Goal: Entertainment & Leisure: Browse casually

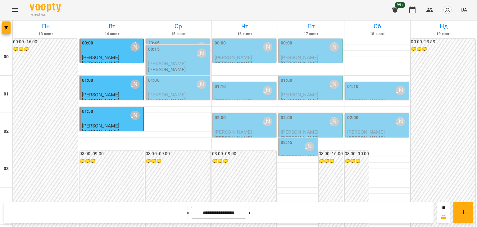
scroll to position [559, 0]
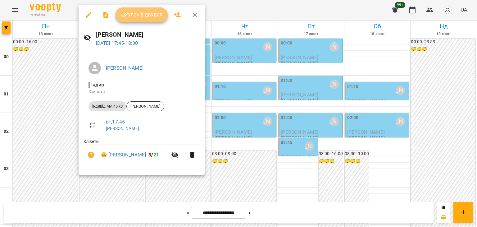
click at [141, 19] on button "Урок відбувся" at bounding box center [141, 14] width 52 height 15
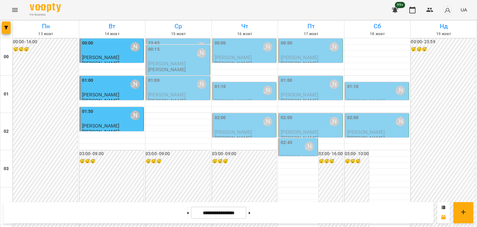
scroll to position [621, 0]
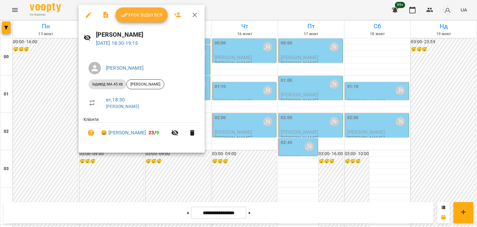
click at [147, 15] on span "Урок відбувся" at bounding box center [141, 14] width 42 height 7
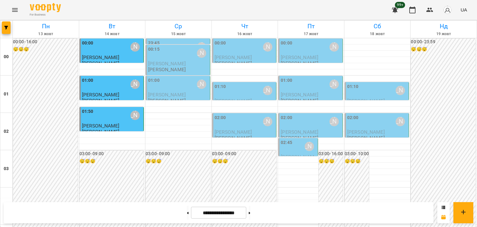
scroll to position [733, 0]
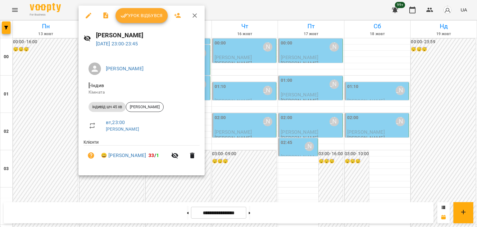
click at [195, 14] on icon "button" at bounding box center [194, 15] width 7 height 7
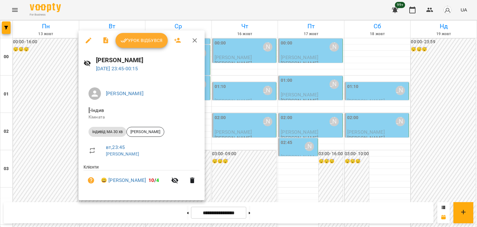
click at [195, 41] on icon "button" at bounding box center [194, 40] width 4 height 4
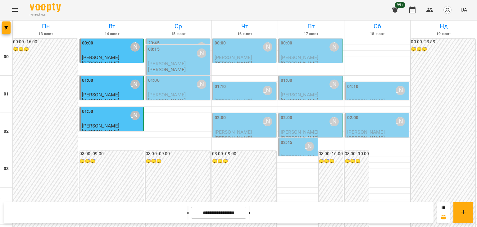
scroll to position [62, 0]
click at [263, 117] on div "[PERSON_NAME]" at bounding box center [267, 121] width 9 height 9
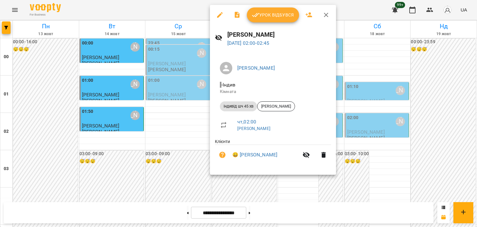
click at [327, 15] on icon "button" at bounding box center [325, 14] width 7 height 7
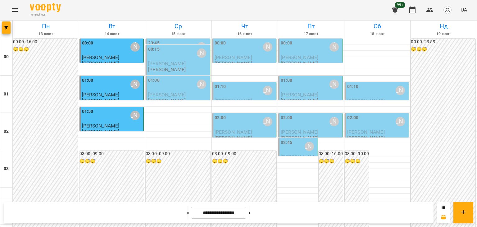
scroll to position [341, 0]
click at [16, 8] on icon "Menu" at bounding box center [15, 10] width 6 height 4
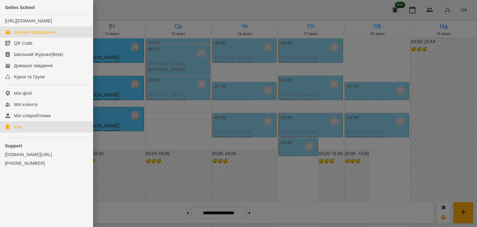
click at [23, 132] on link "Ігри" at bounding box center [46, 126] width 93 height 11
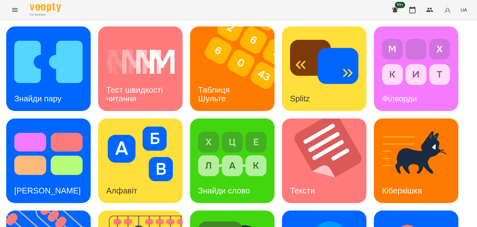
scroll to position [166, 0]
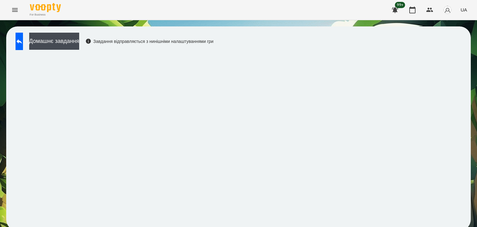
scroll to position [4, 0]
click at [16, 39] on button at bounding box center [19, 41] width 7 height 17
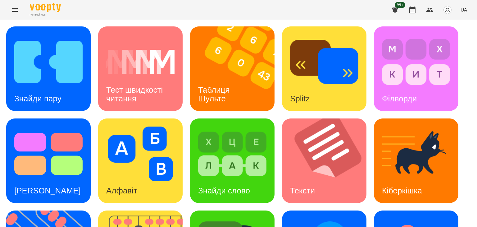
scroll to position [166, 0]
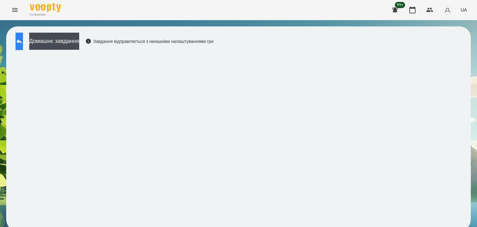
click at [23, 42] on icon at bounding box center [19, 41] width 7 height 7
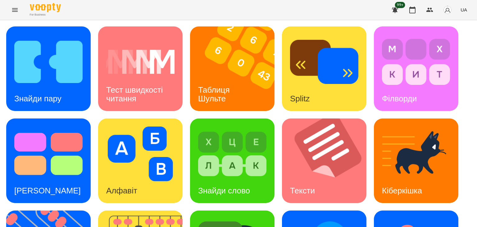
scroll to position [166, 0]
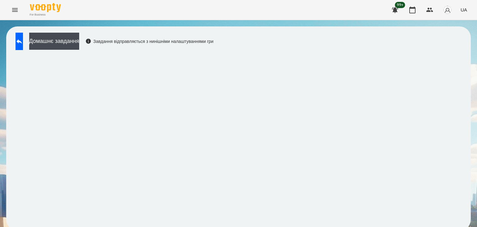
scroll to position [4, 0]
